Goal: Task Accomplishment & Management: Use online tool/utility

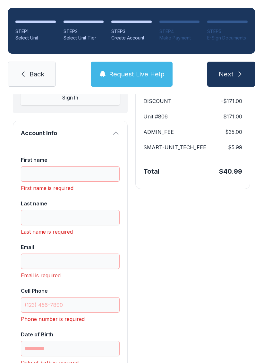
scroll to position [95, 0]
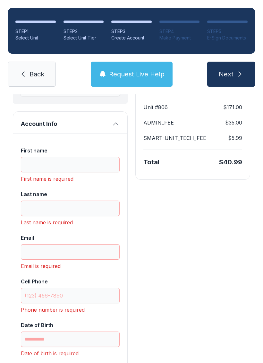
click at [25, 70] on link "Back" at bounding box center [32, 74] width 48 height 25
select select "****"
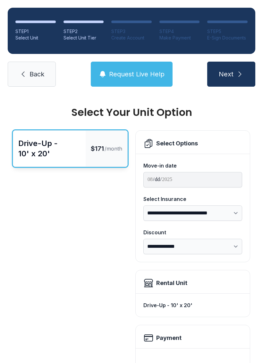
click at [25, 76] on icon at bounding box center [23, 74] width 8 height 8
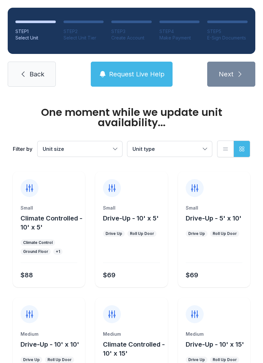
click at [28, 78] on link "Back" at bounding box center [32, 74] width 48 height 25
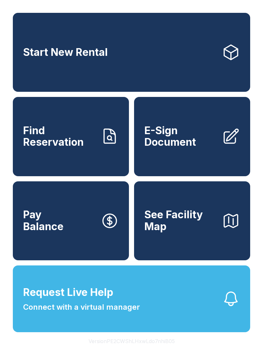
click at [191, 148] on span "E-Sign Document" at bounding box center [180, 136] width 73 height 23
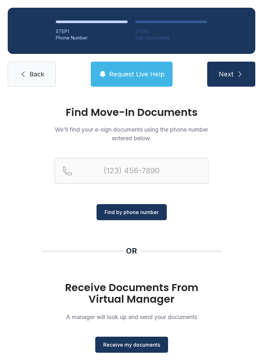
click at [124, 337] on button "Receive my documents" at bounding box center [131, 345] width 73 height 16
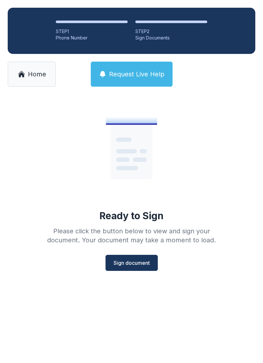
click at [39, 69] on link "Home" at bounding box center [32, 74] width 48 height 25
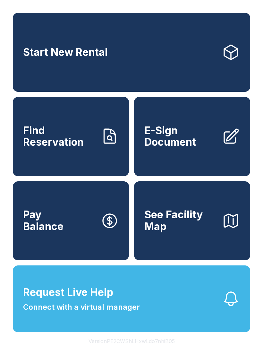
click at [188, 143] on span "E-Sign Document" at bounding box center [180, 136] width 73 height 23
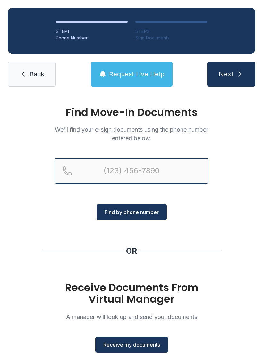
click at [123, 166] on input "Reservation phone number" at bounding box center [132, 171] width 154 height 26
type input "[PHONE_NUMBER]"
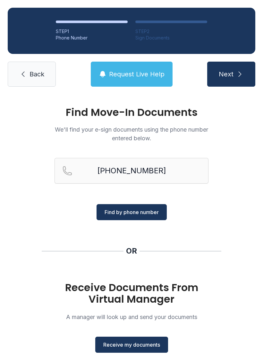
click at [136, 215] on span "Find by phone number" at bounding box center [132, 212] width 54 height 8
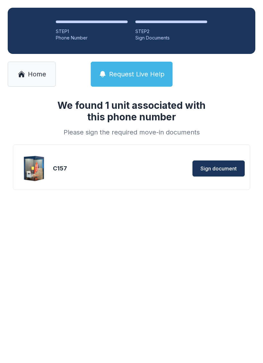
click at [223, 164] on button "Sign document" at bounding box center [219, 169] width 52 height 16
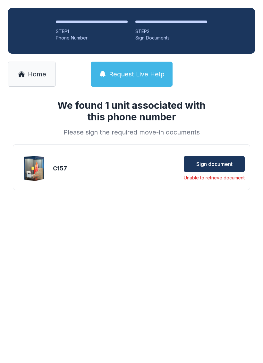
click at [222, 162] on span "Sign document" at bounding box center [214, 164] width 36 height 8
click at [213, 163] on span "Sign document" at bounding box center [214, 164] width 36 height 8
click at [27, 73] on link "Home" at bounding box center [32, 74] width 48 height 25
